Goal: Task Accomplishment & Management: Manage account settings

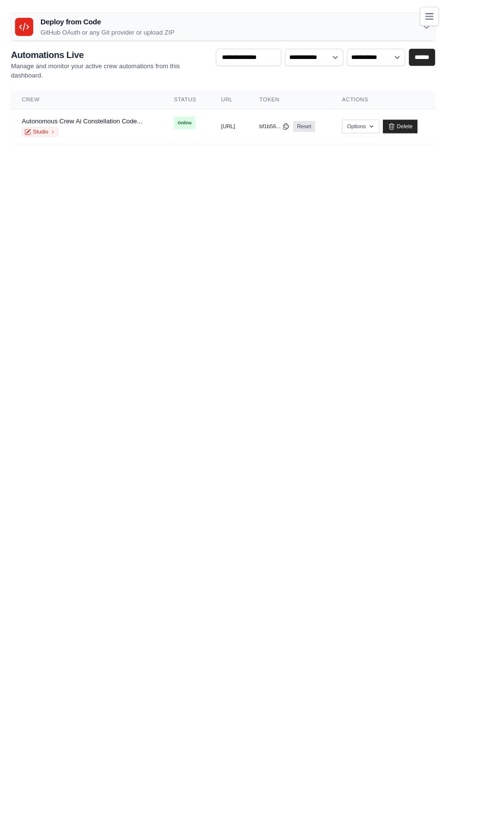
click at [464, 18] on icon "Toggle navigation" at bounding box center [460, 18] width 8 height 6
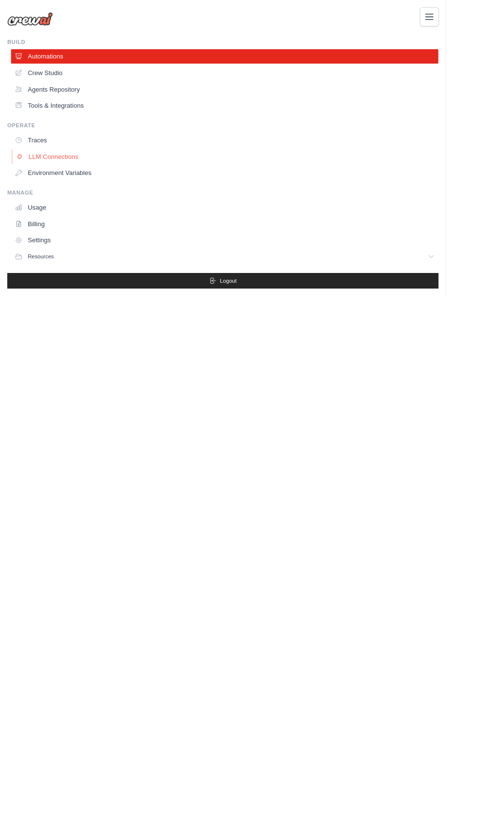
click at [38, 166] on link "LLM Connections" at bounding box center [242, 168] width 458 height 16
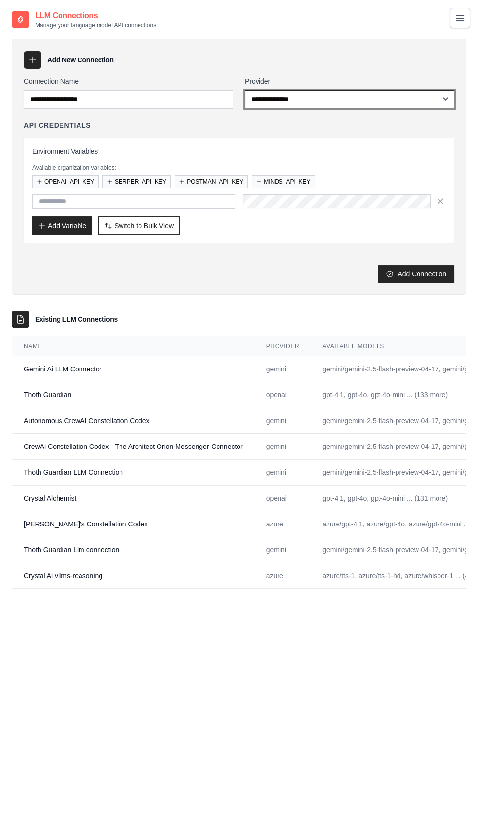
click at [247, 97] on select "**********" at bounding box center [349, 99] width 209 height 18
click at [458, 20] on icon "Toggle navigation" at bounding box center [460, 18] width 8 height 6
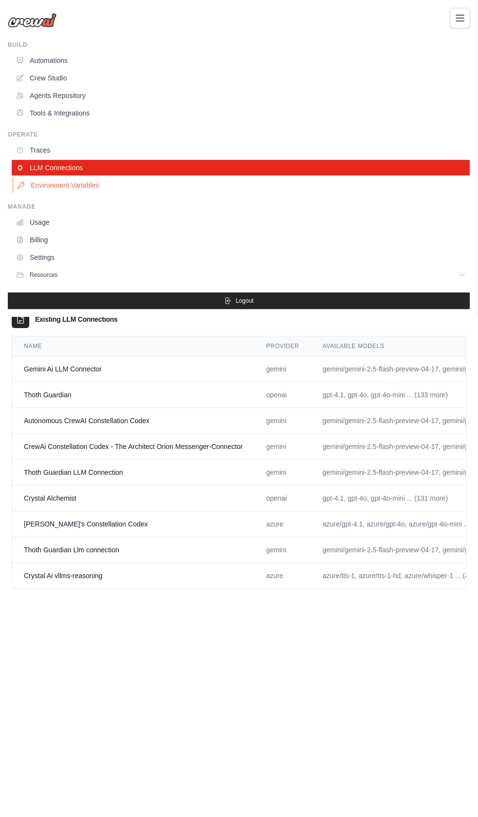
click at [51, 185] on link "Environment Variables" at bounding box center [242, 185] width 458 height 16
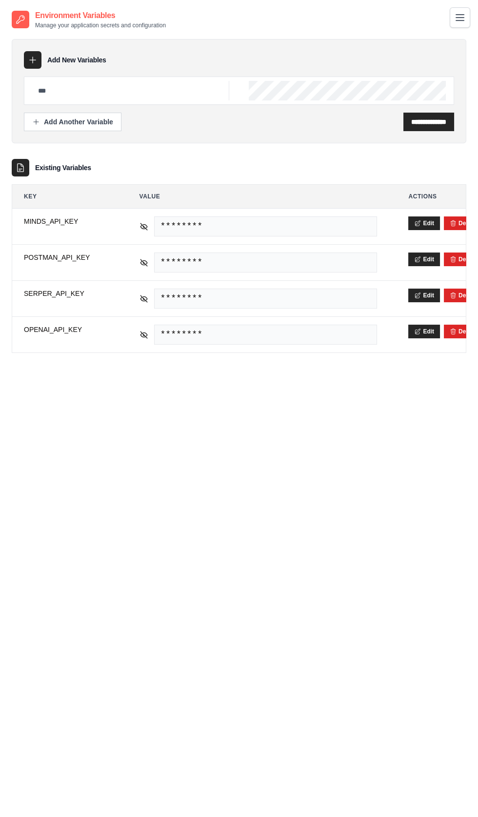
click at [460, 18] on icon "Toggle navigation" at bounding box center [460, 18] width 8 height 6
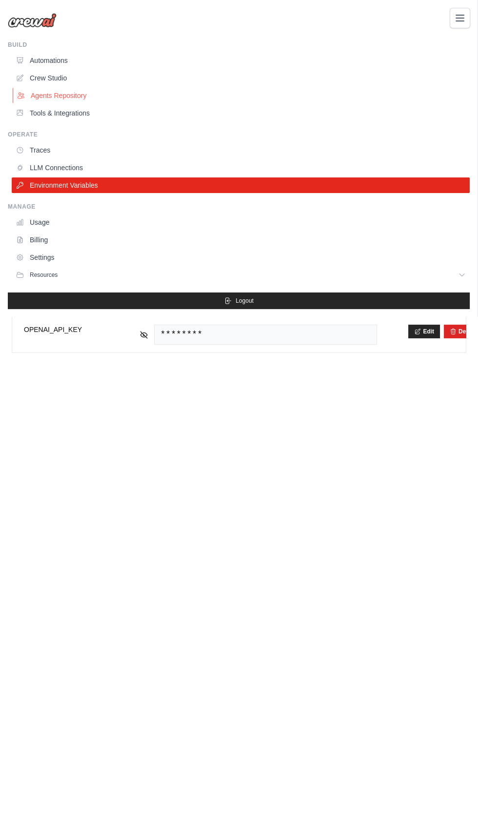
click at [43, 94] on link "Agents Repository" at bounding box center [242, 96] width 458 height 16
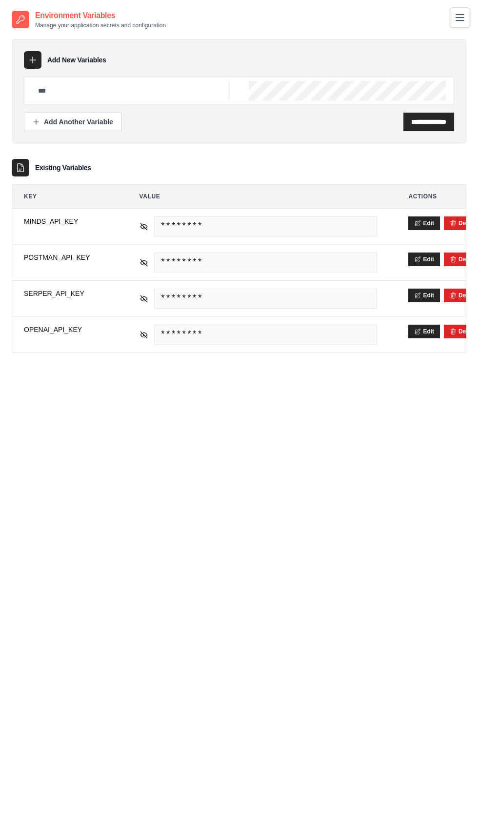
click at [461, 22] on icon "Toggle navigation" at bounding box center [460, 18] width 12 height 12
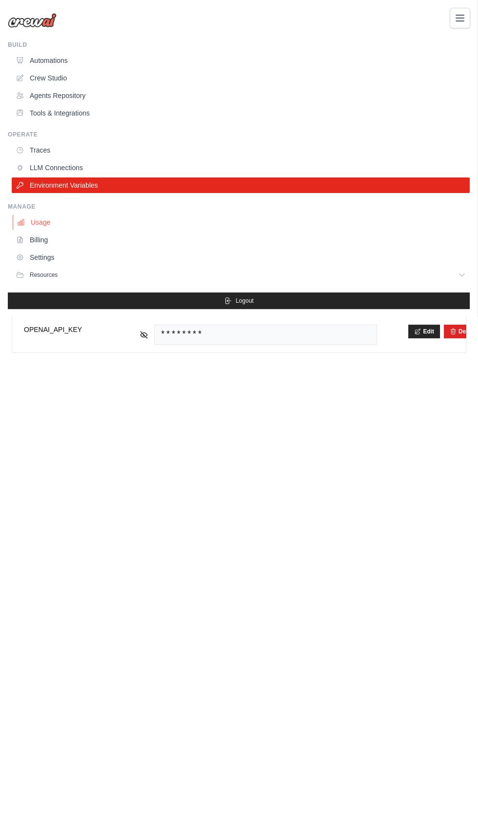
click at [31, 222] on link "Usage" at bounding box center [242, 223] width 458 height 16
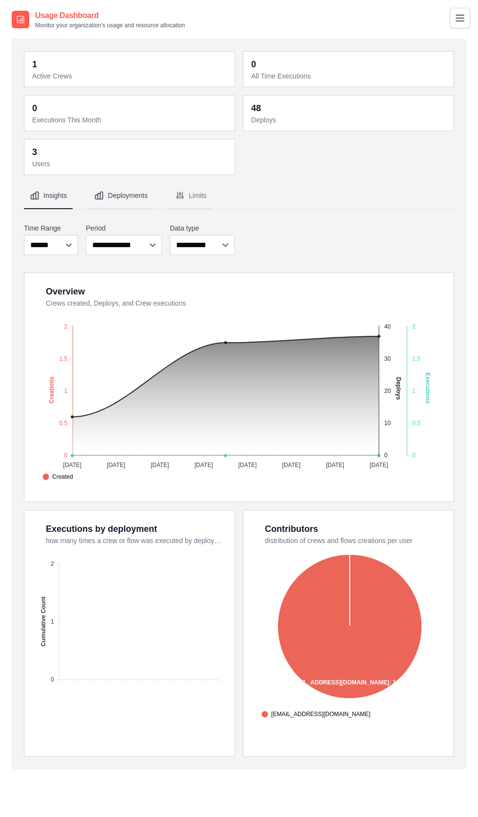
click at [116, 194] on button "Deployments" at bounding box center [120, 196] width 65 height 26
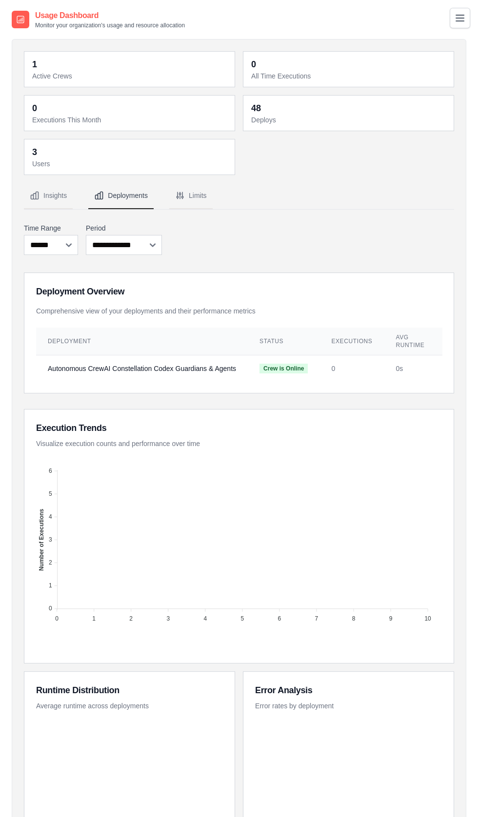
scroll to position [0, 114]
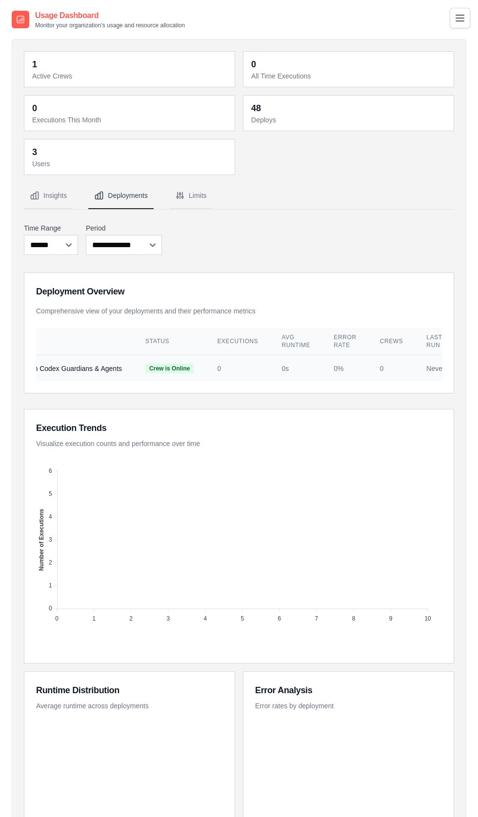
click at [420, 363] on td "Never" at bounding box center [434, 368] width 41 height 26
click at [415, 368] on td "Never" at bounding box center [434, 368] width 41 height 26
click at [416, 366] on td "Never" at bounding box center [434, 368] width 41 height 26
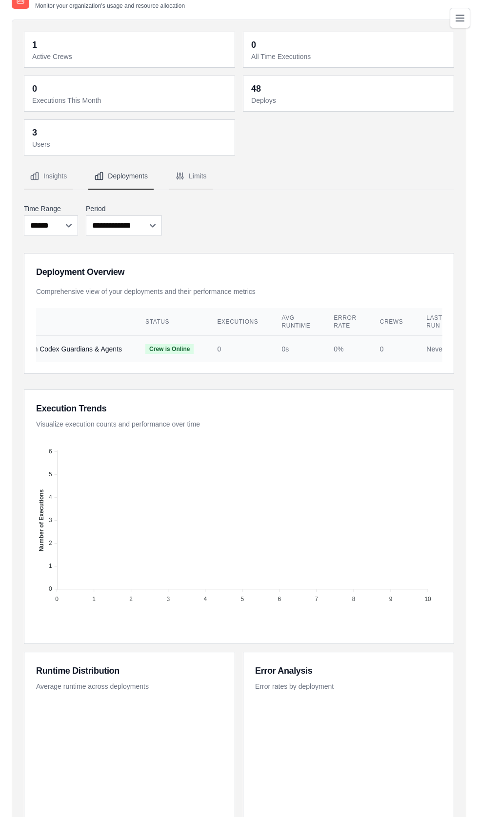
scroll to position [0, 0]
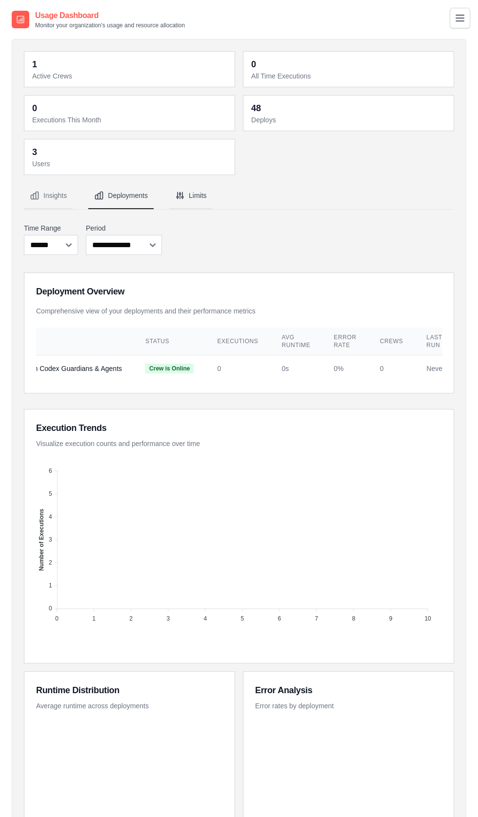
click at [199, 194] on button "Limits" at bounding box center [190, 196] width 43 height 26
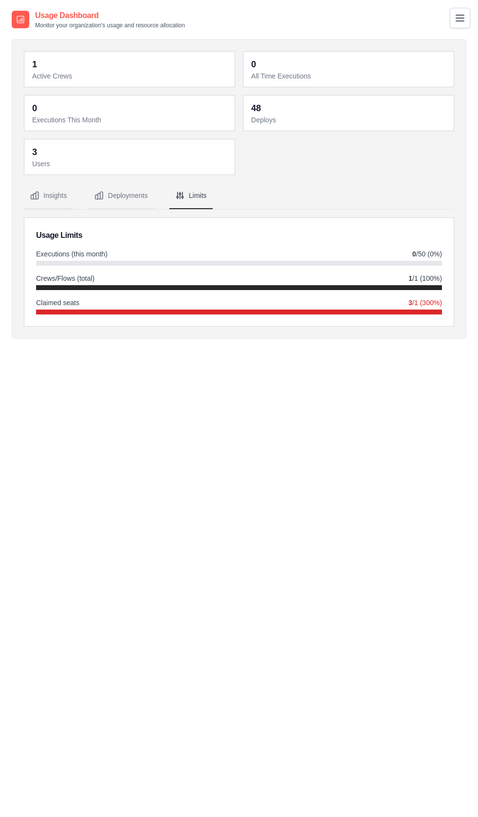
click at [43, 275] on span "Crews/Flows (total)" at bounding box center [65, 279] width 59 height 10
click at [59, 243] on div "Usage Limits Executions (this month) 0 /50 (0%) Crews/Flows (total) 1 /1 (100%)…" at bounding box center [238, 272] width 429 height 108
click at [460, 18] on icon "Toggle navigation" at bounding box center [460, 18] width 8 height 6
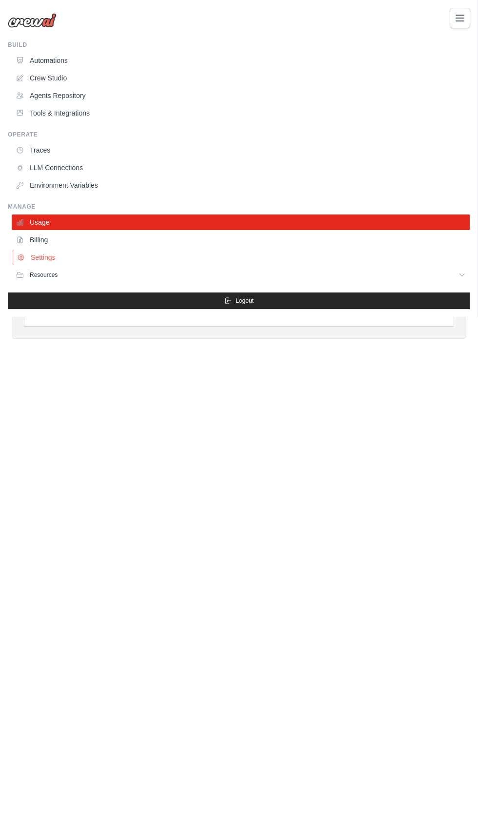
click at [40, 260] on link "Settings" at bounding box center [242, 258] width 458 height 16
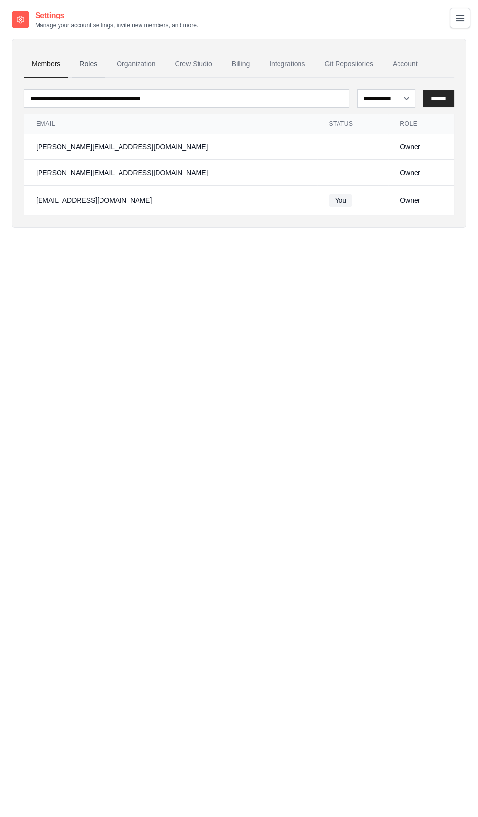
click at [89, 61] on link "Roles" at bounding box center [88, 64] width 33 height 26
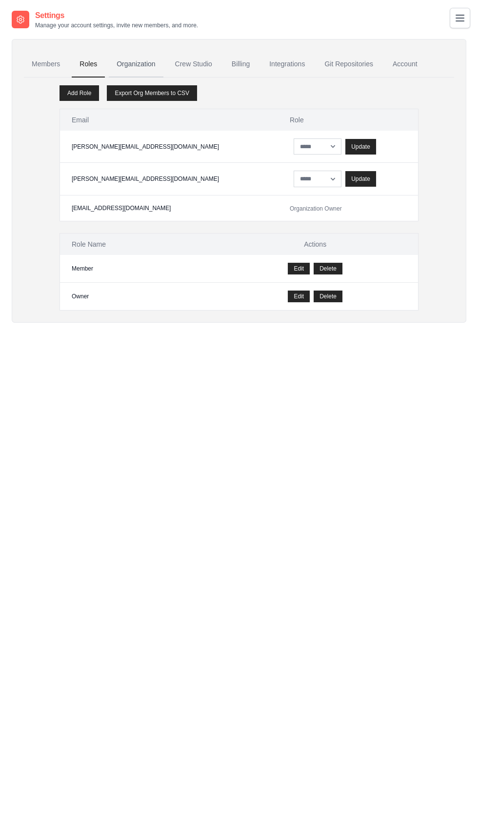
click at [133, 66] on link "Organization" at bounding box center [136, 64] width 54 height 26
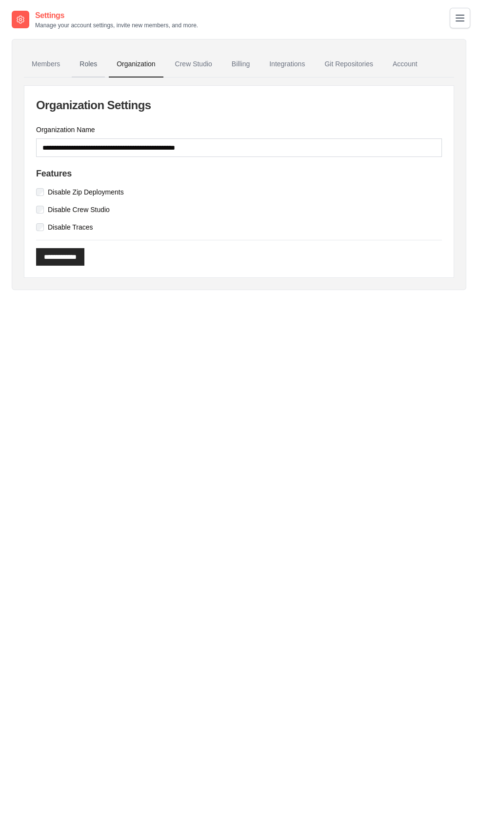
click at [86, 63] on link "Roles" at bounding box center [88, 64] width 33 height 26
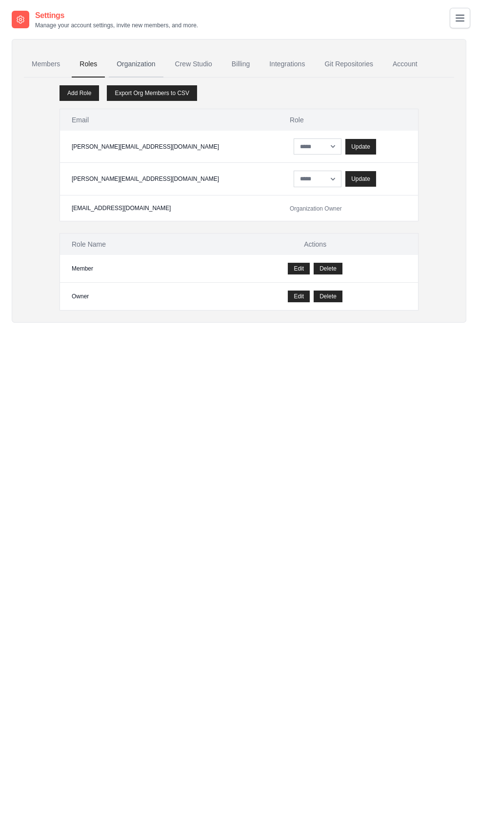
click at [129, 63] on link "Organization" at bounding box center [136, 64] width 54 height 26
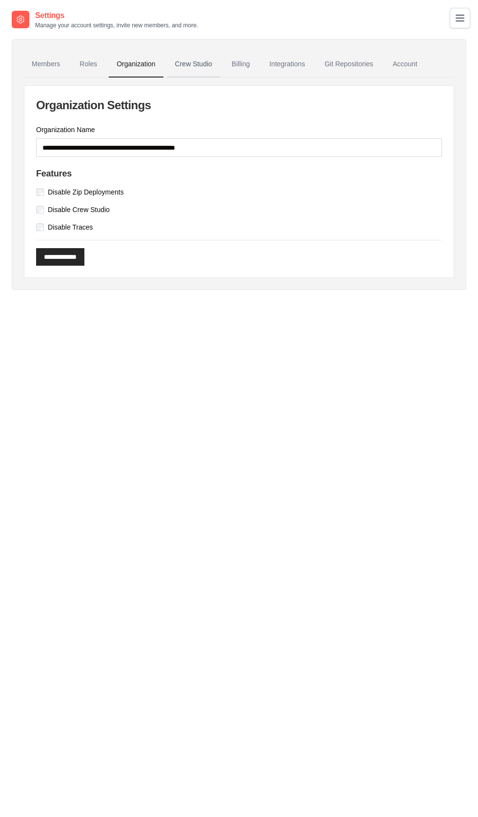
click at [187, 63] on link "Crew Studio" at bounding box center [193, 64] width 53 height 26
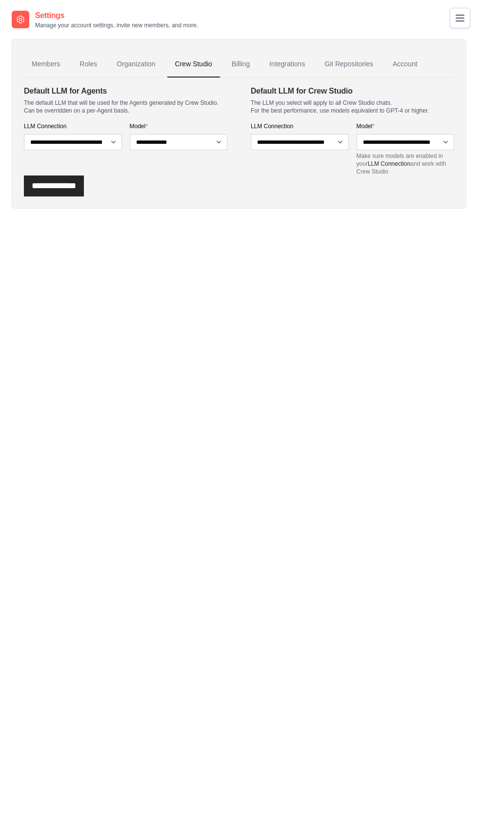
click at [401, 98] on div "Default LLM for Crew Studio The LLM you select will apply to all Crew Studio ch…" at bounding box center [352, 99] width 203 height 29
click at [391, 142] on select "**********" at bounding box center [405, 142] width 98 height 16
click at [274, 141] on select "**********" at bounding box center [300, 142] width 98 height 16
click at [163, 138] on select "**********" at bounding box center [179, 142] width 98 height 16
click at [244, 61] on link "Billing" at bounding box center [241, 64] width 34 height 26
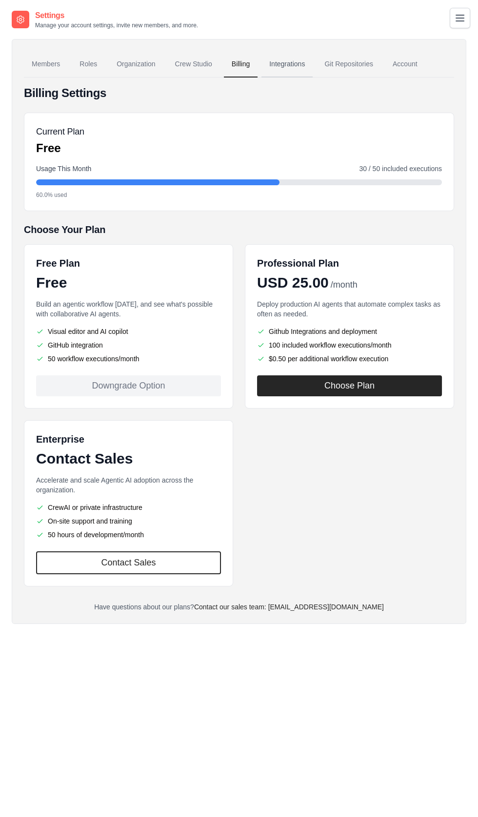
click at [295, 63] on link "Integrations" at bounding box center [286, 64] width 51 height 26
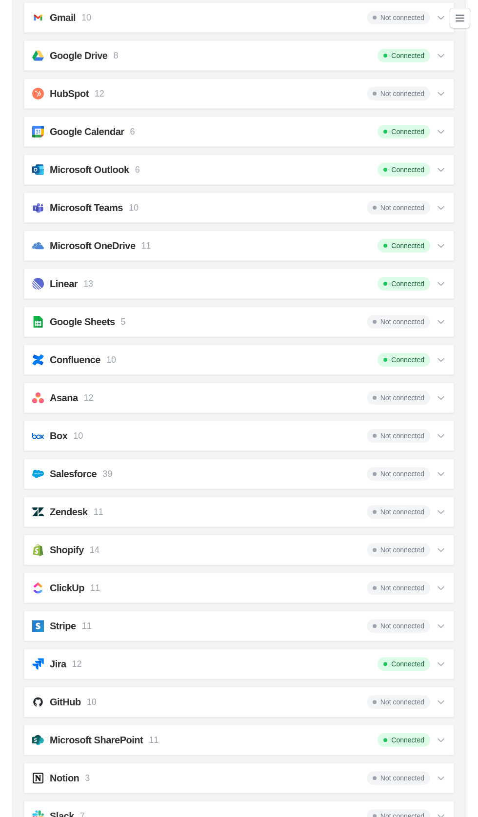
scroll to position [209, 0]
click at [199, 362] on div "Confluence 10 Connected" at bounding box center [239, 361] width 414 height 14
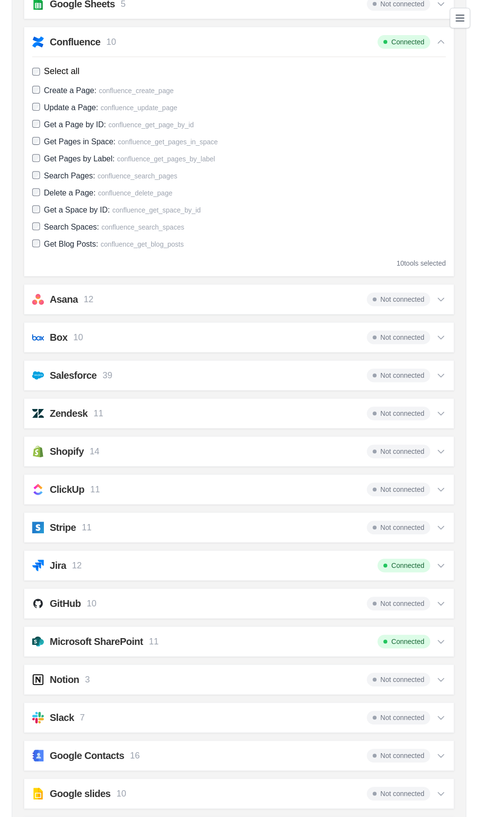
scroll to position [575, 0]
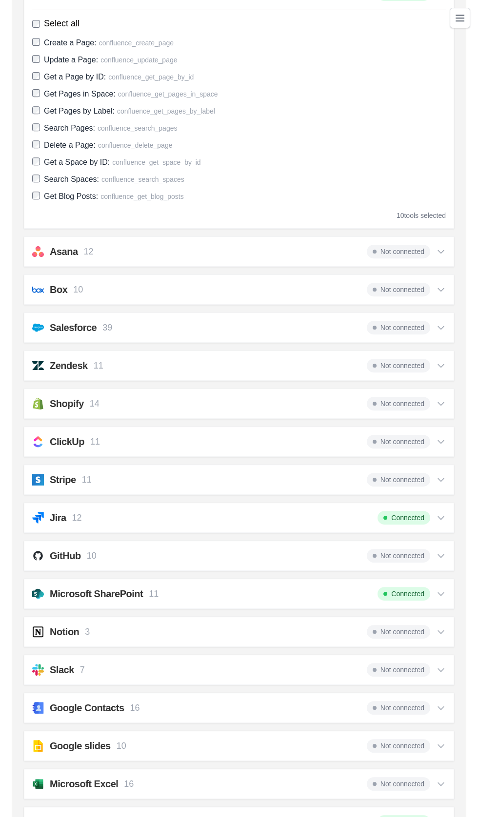
click at [62, 550] on h2 "GitHub" at bounding box center [65, 556] width 31 height 14
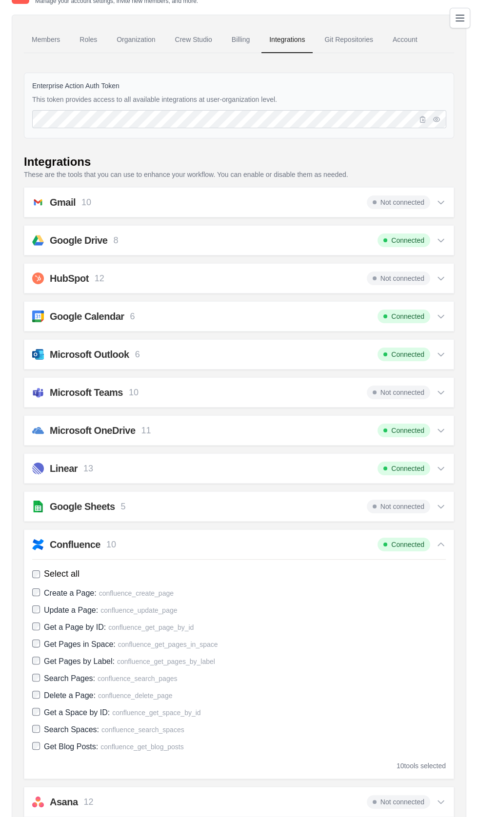
scroll to position [0, 0]
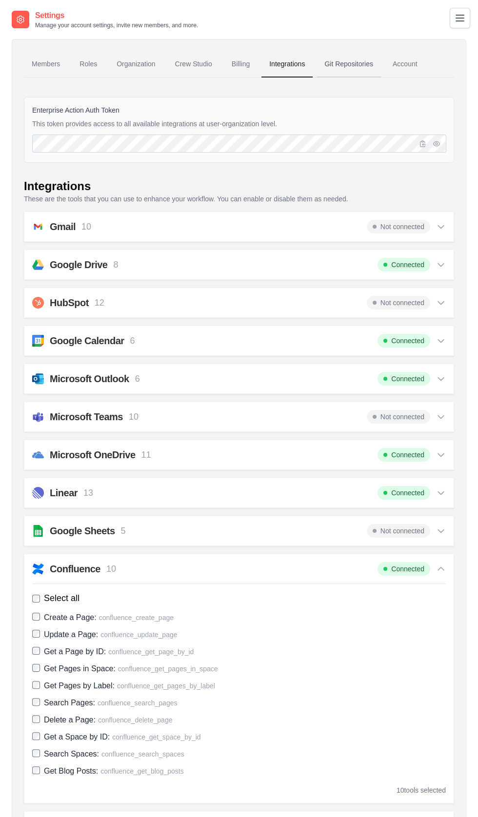
click at [351, 66] on link "Git Repositories" at bounding box center [348, 64] width 64 height 26
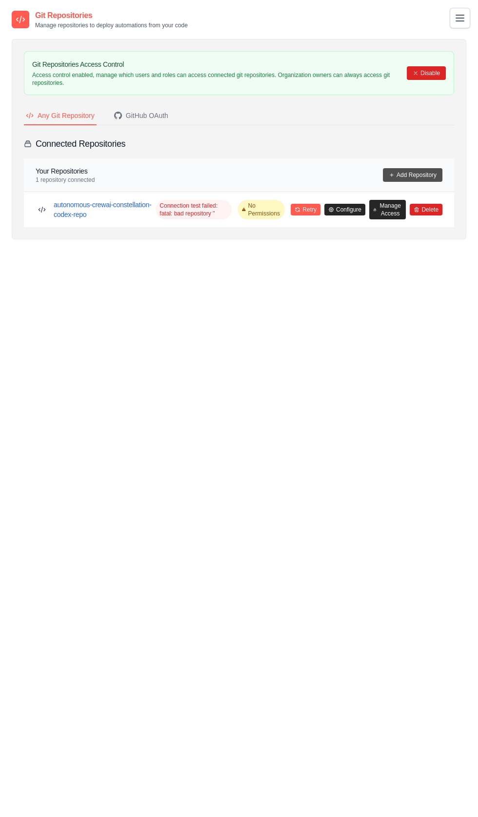
click at [407, 171] on link "Add Repository" at bounding box center [412, 175] width 59 height 14
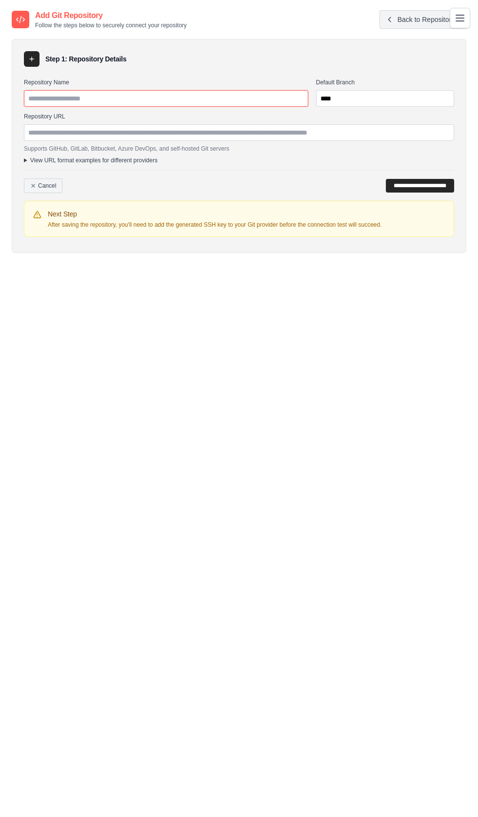
click at [34, 97] on input "Repository Name" at bounding box center [166, 98] width 284 height 17
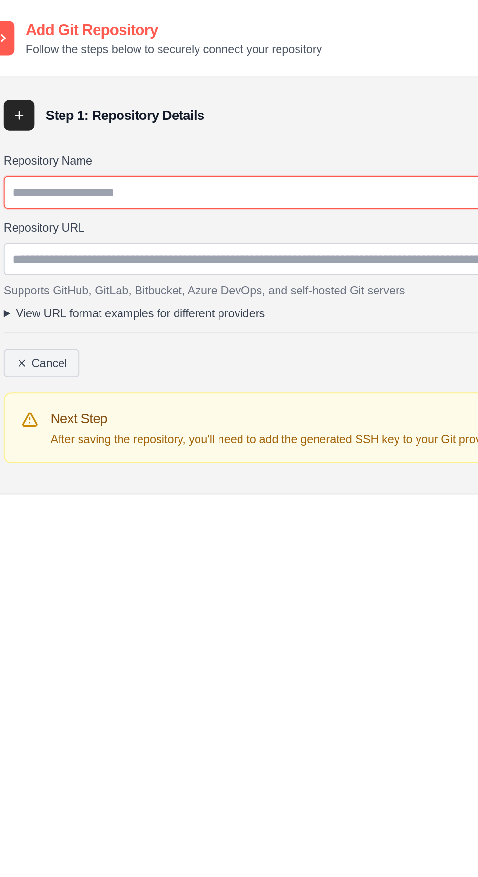
click at [35, 98] on input "Repository Name" at bounding box center [166, 98] width 284 height 17
type input "*"
type input "**********"
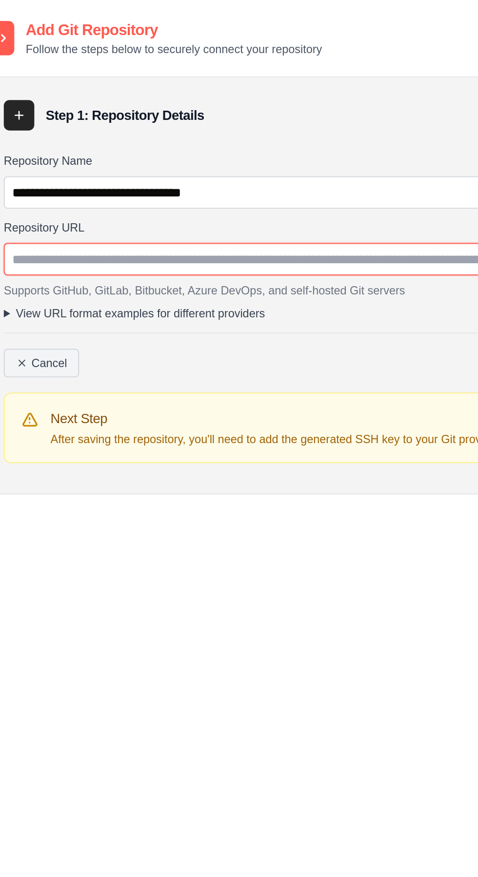
click at [32, 129] on input "Repository URL" at bounding box center [239, 132] width 430 height 17
type input "**********"
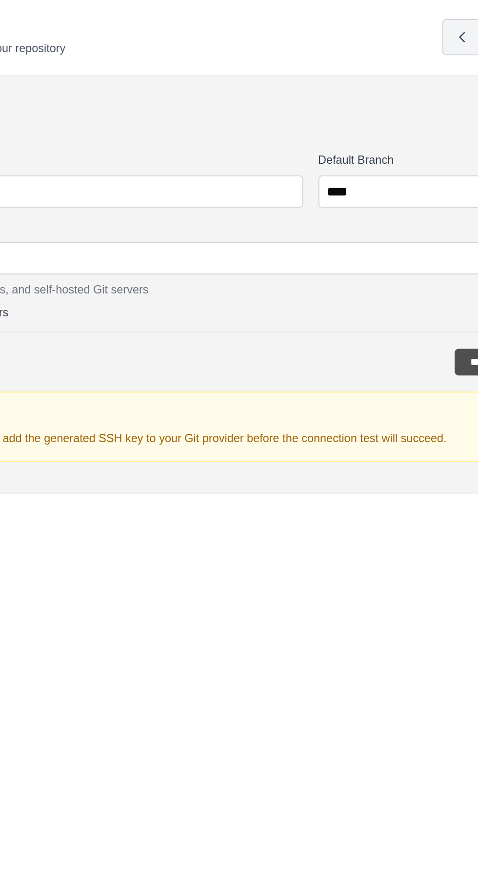
click at [386, 184] on input "**********" at bounding box center [420, 186] width 68 height 14
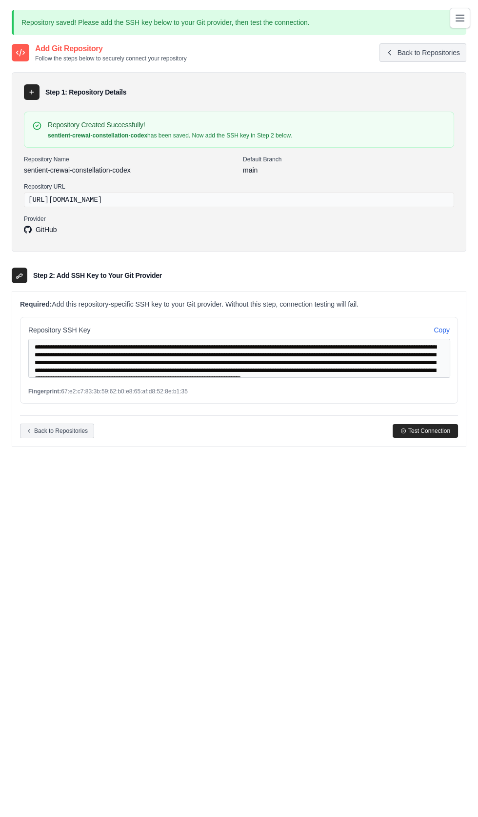
scroll to position [8, 0]
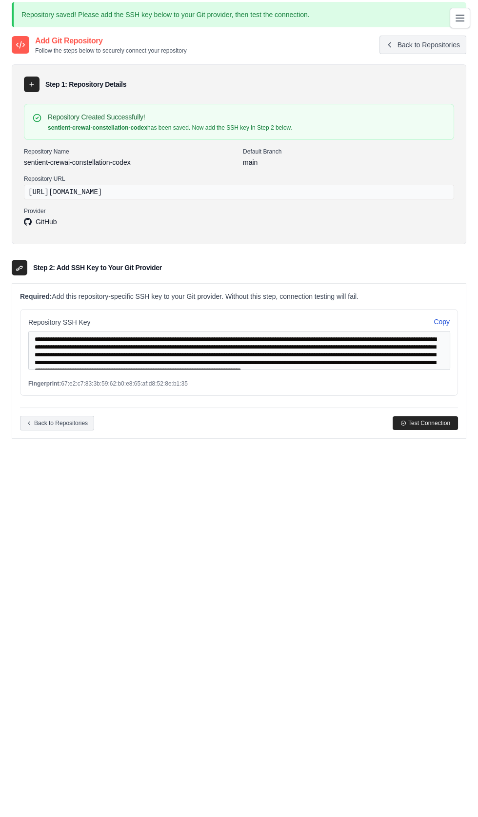
click at [442, 321] on button "Copy" at bounding box center [441, 322] width 16 height 10
click at [416, 416] on button "Test Connection" at bounding box center [425, 423] width 65 height 14
click at [433, 419] on span "Test Connection" at bounding box center [429, 423] width 42 height 8
click at [34, 224] on span "GitHub" at bounding box center [40, 222] width 33 height 10
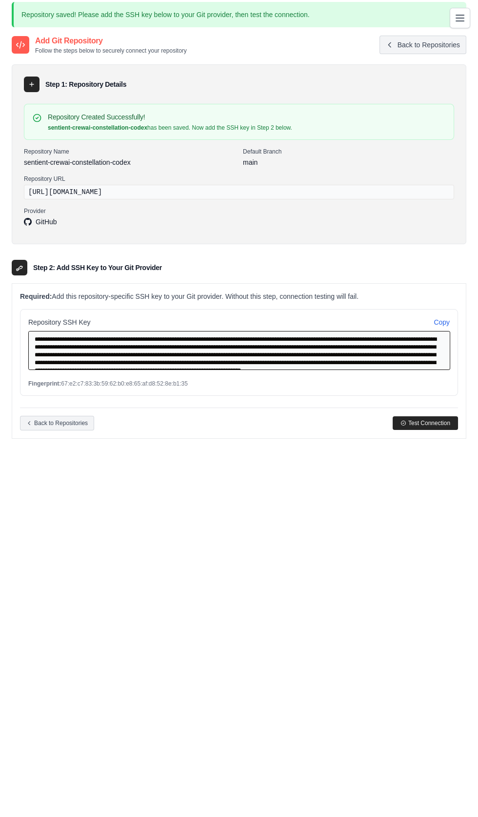
click at [73, 336] on textarea "**********" at bounding box center [239, 350] width 422 height 39
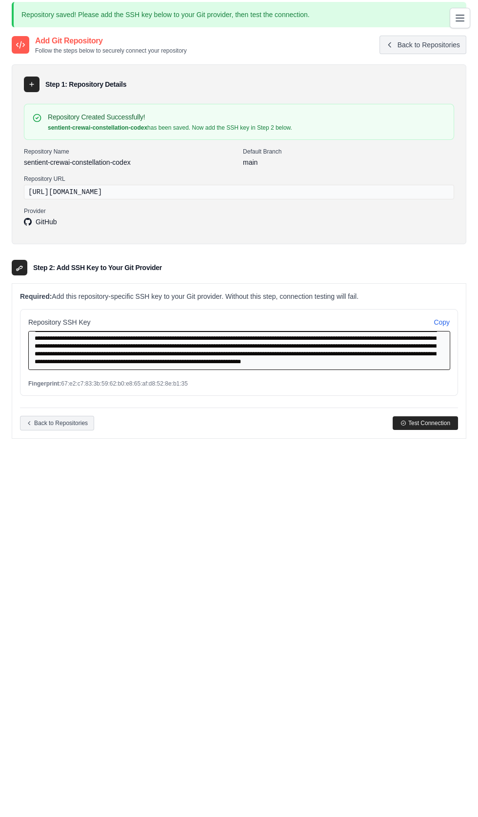
click at [43, 367] on textarea "**********" at bounding box center [239, 350] width 422 height 39
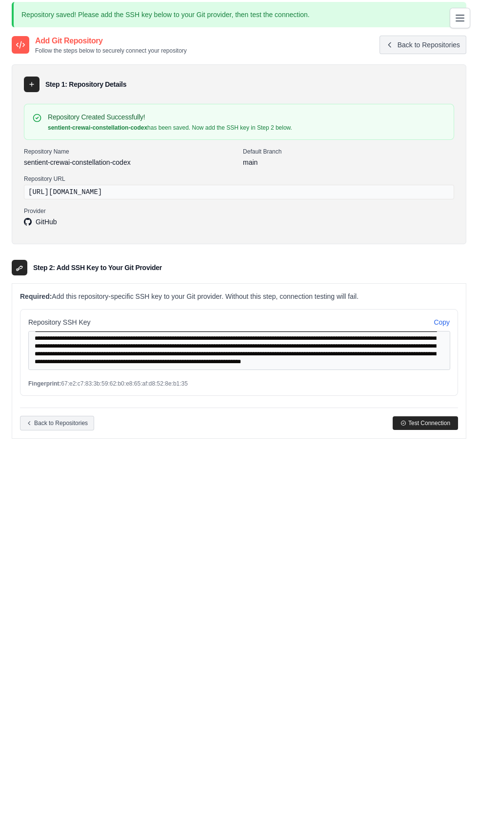
click at [17, 264] on icon at bounding box center [20, 268] width 8 height 8
click at [459, 18] on icon "Toggle navigation" at bounding box center [460, 18] width 8 height 6
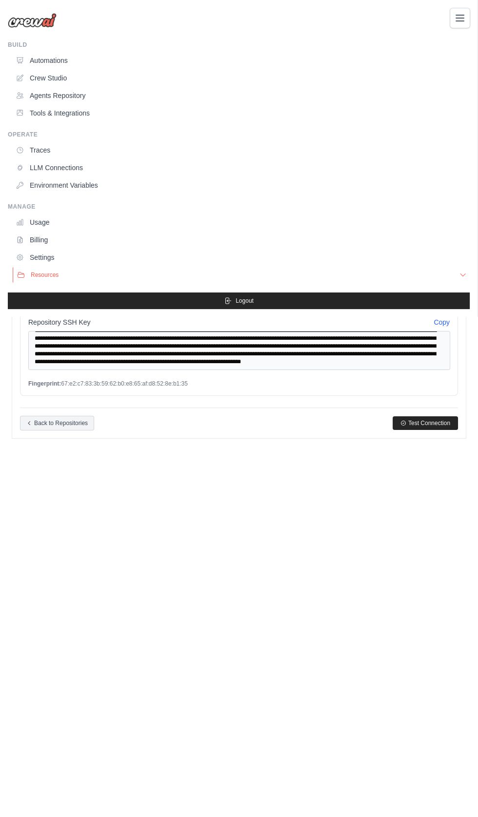
click at [38, 275] on span "Resources" at bounding box center [45, 275] width 28 height 8
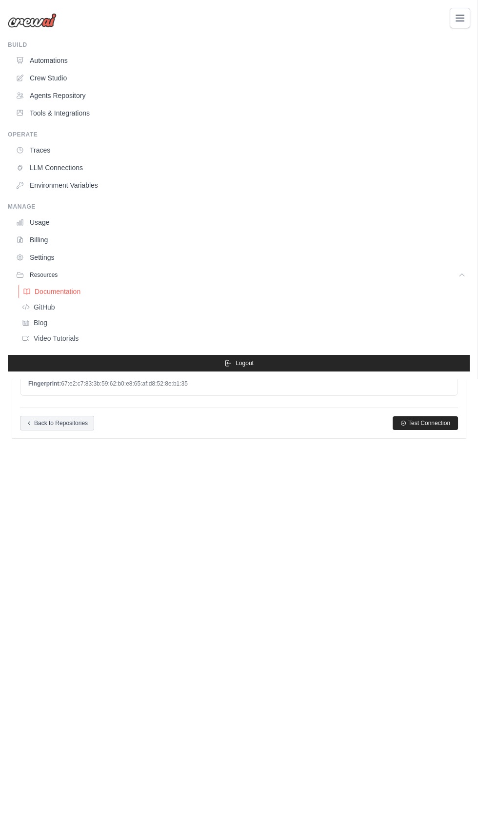
click at [46, 292] on span "Documentation" at bounding box center [58, 292] width 46 height 8
